Goal: Information Seeking & Learning: Find specific fact

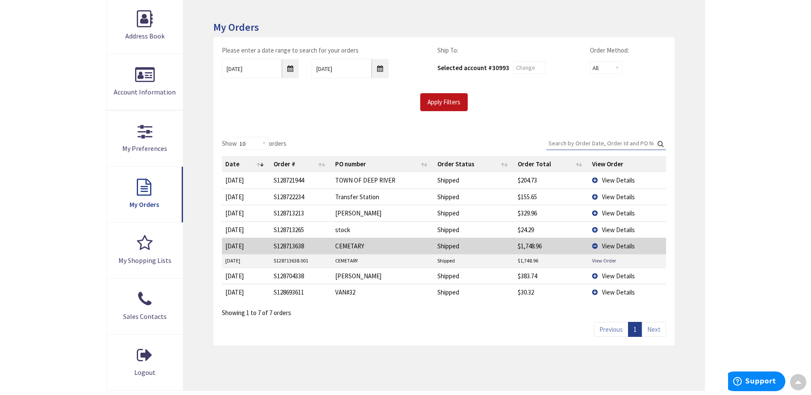
scroll to position [129, 0]
click at [611, 177] on span "View Details" at bounding box center [618, 180] width 33 height 8
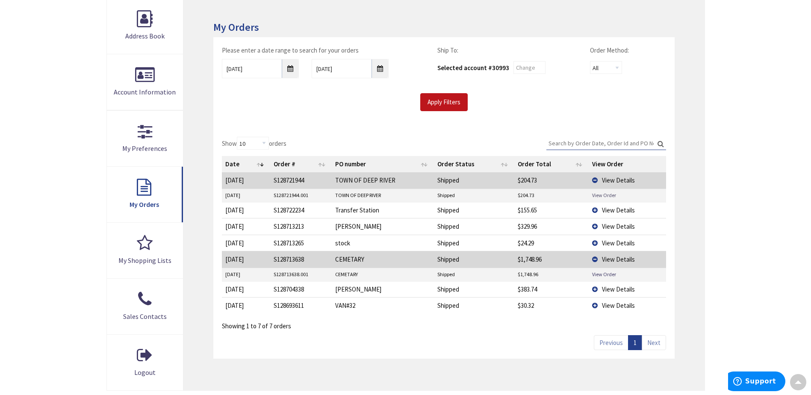
click at [602, 195] on link "View Order" at bounding box center [604, 194] width 24 height 7
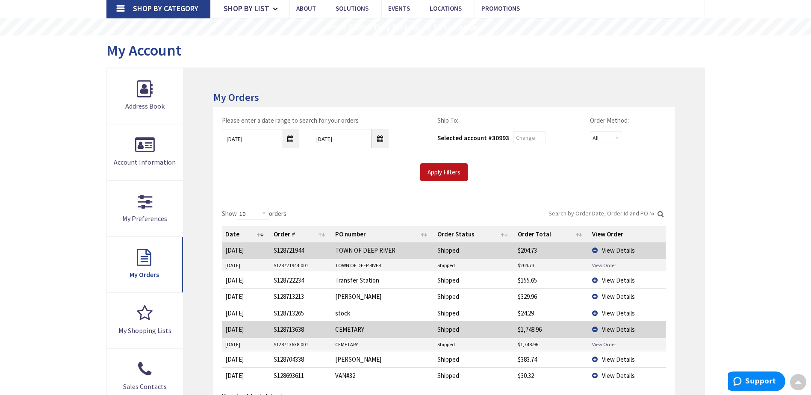
scroll to position [0, 0]
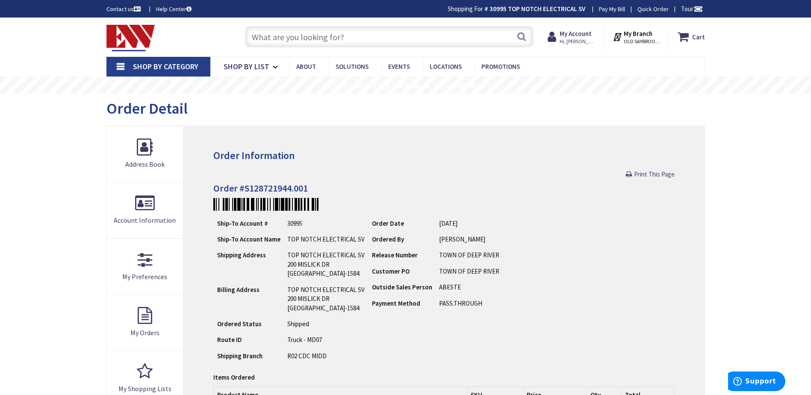
click at [271, 32] on input "text" at bounding box center [389, 36] width 288 height 21
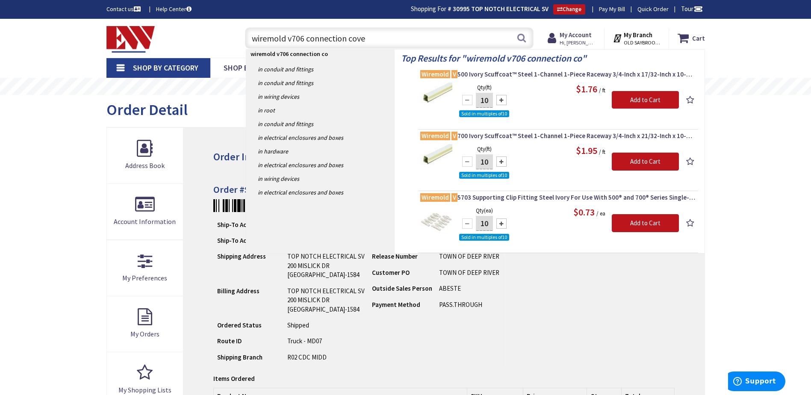
type input "wiremold v706 connection cover"
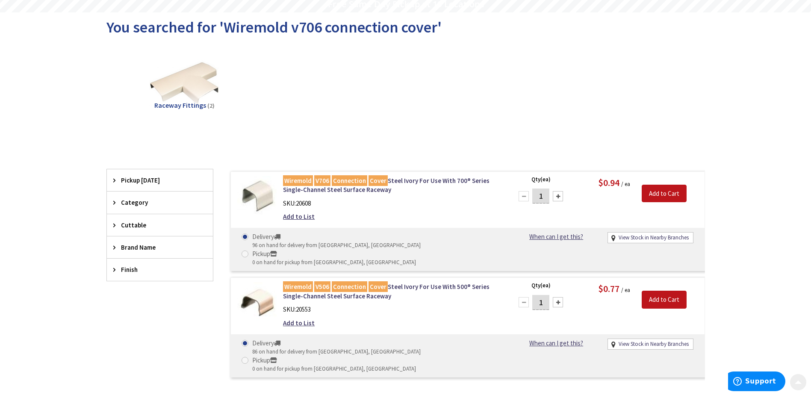
scroll to position [85, 0]
